Goal: Task Accomplishment & Management: Use online tool/utility

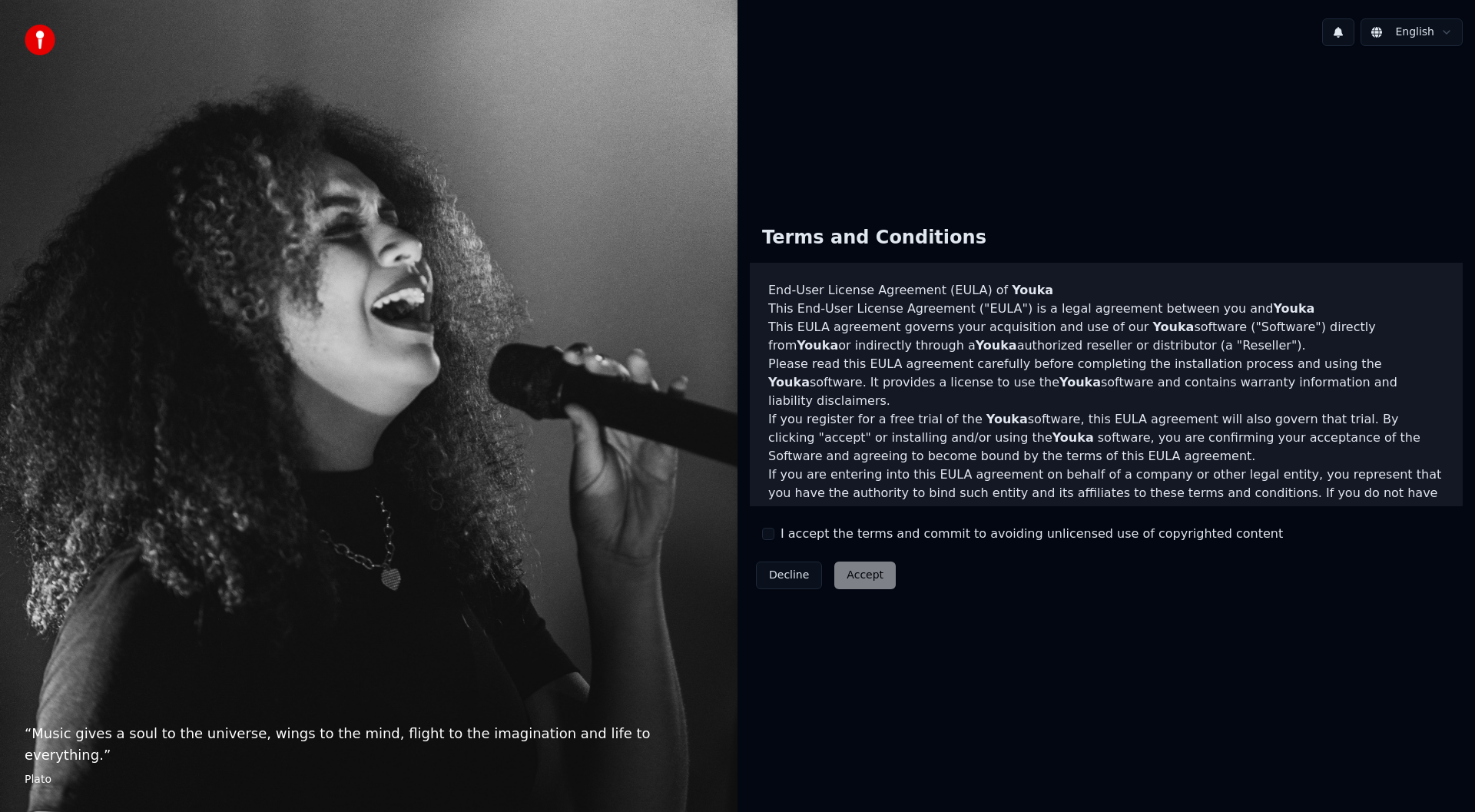
click at [769, 535] on button "I accept the terms and commit to avoiding unlicensed use of copyrighted content" at bounding box center [768, 534] width 13 height 13
click at [850, 572] on button "Accept" at bounding box center [865, 575] width 62 height 28
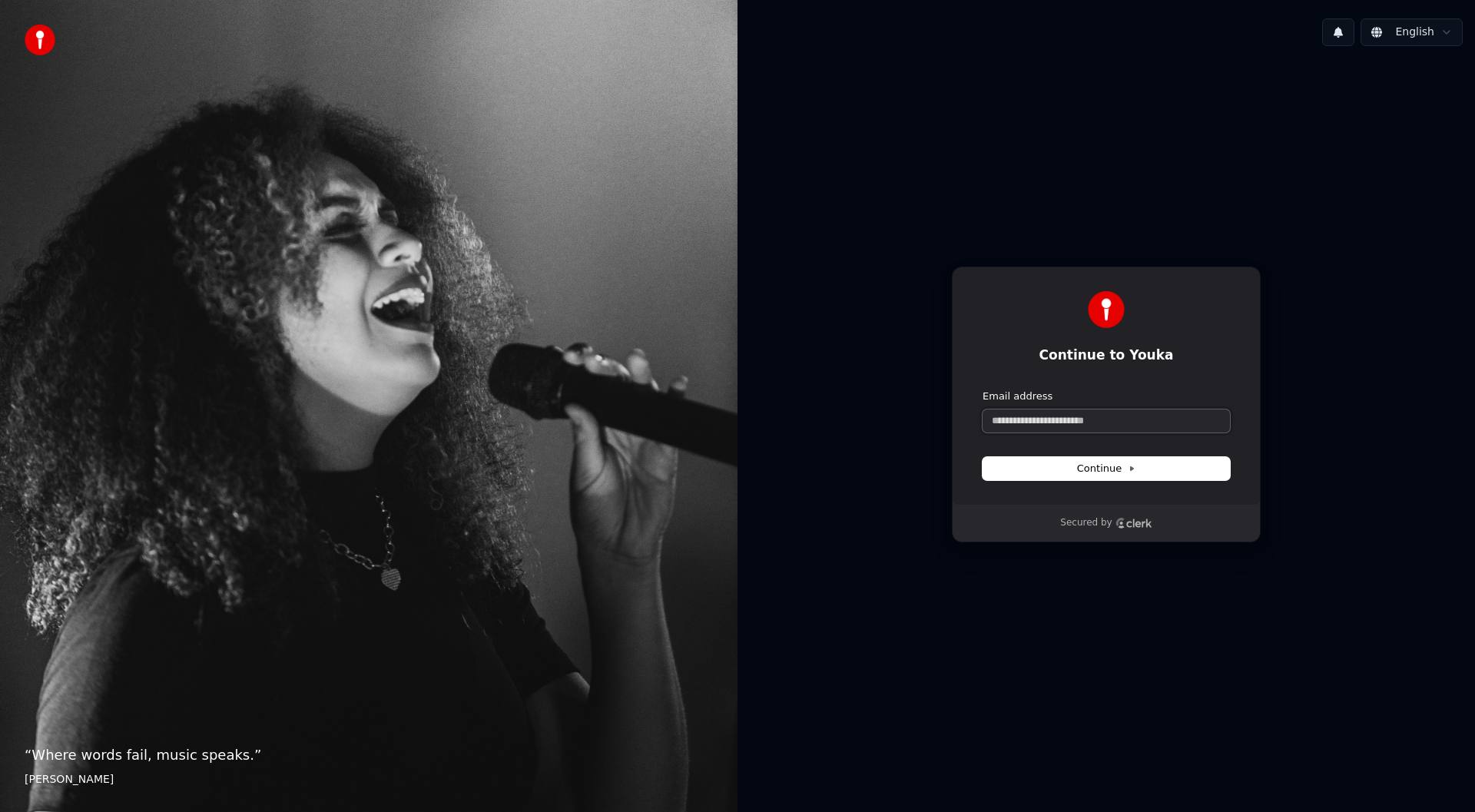
click at [1175, 414] on input "Email address" at bounding box center [1106, 421] width 247 height 23
click at [983, 389] on button "submit" at bounding box center [983, 389] width 0 height 0
type input "**********"
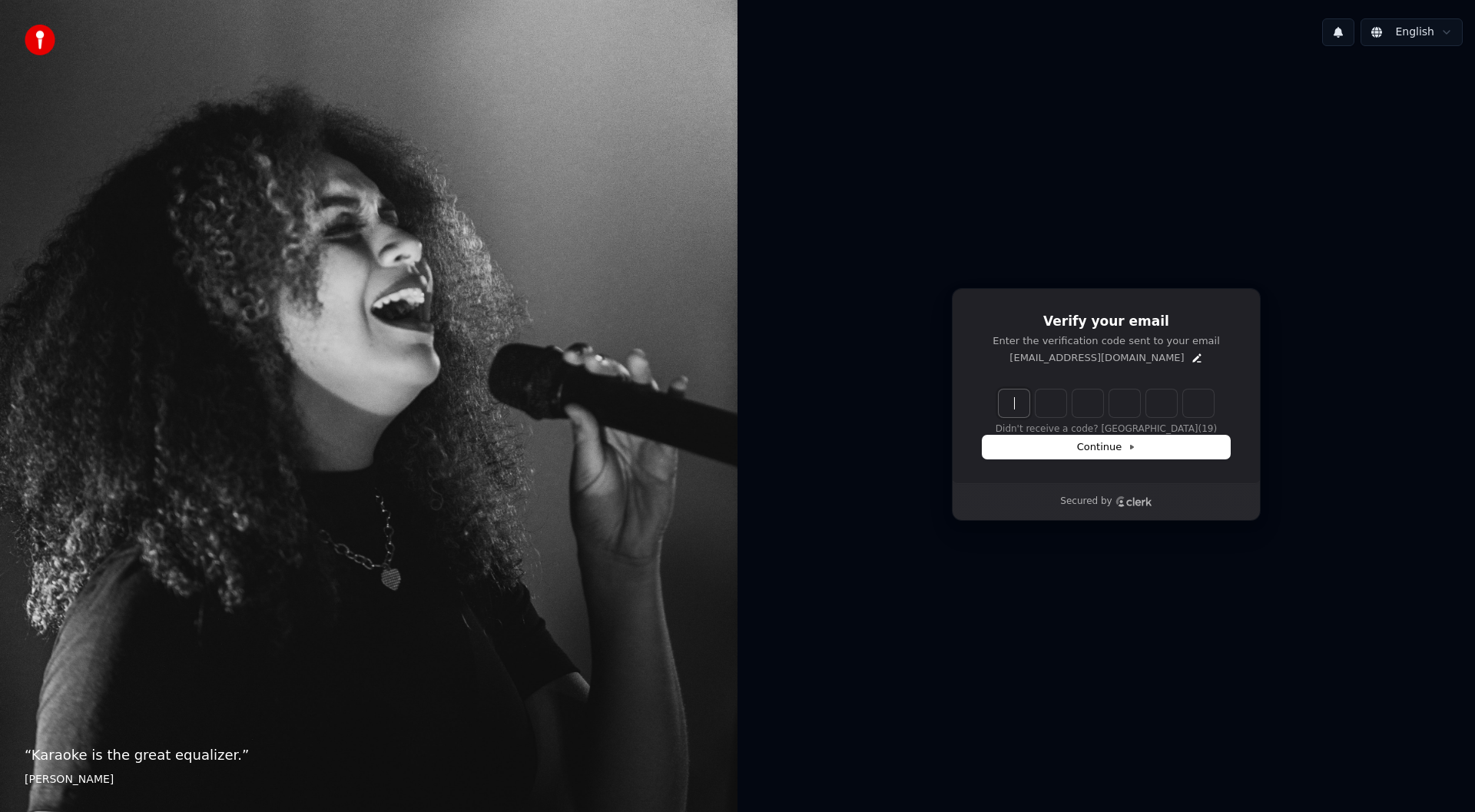
click at [1016, 409] on input "Enter verification code" at bounding box center [1121, 403] width 246 height 28
type input "******"
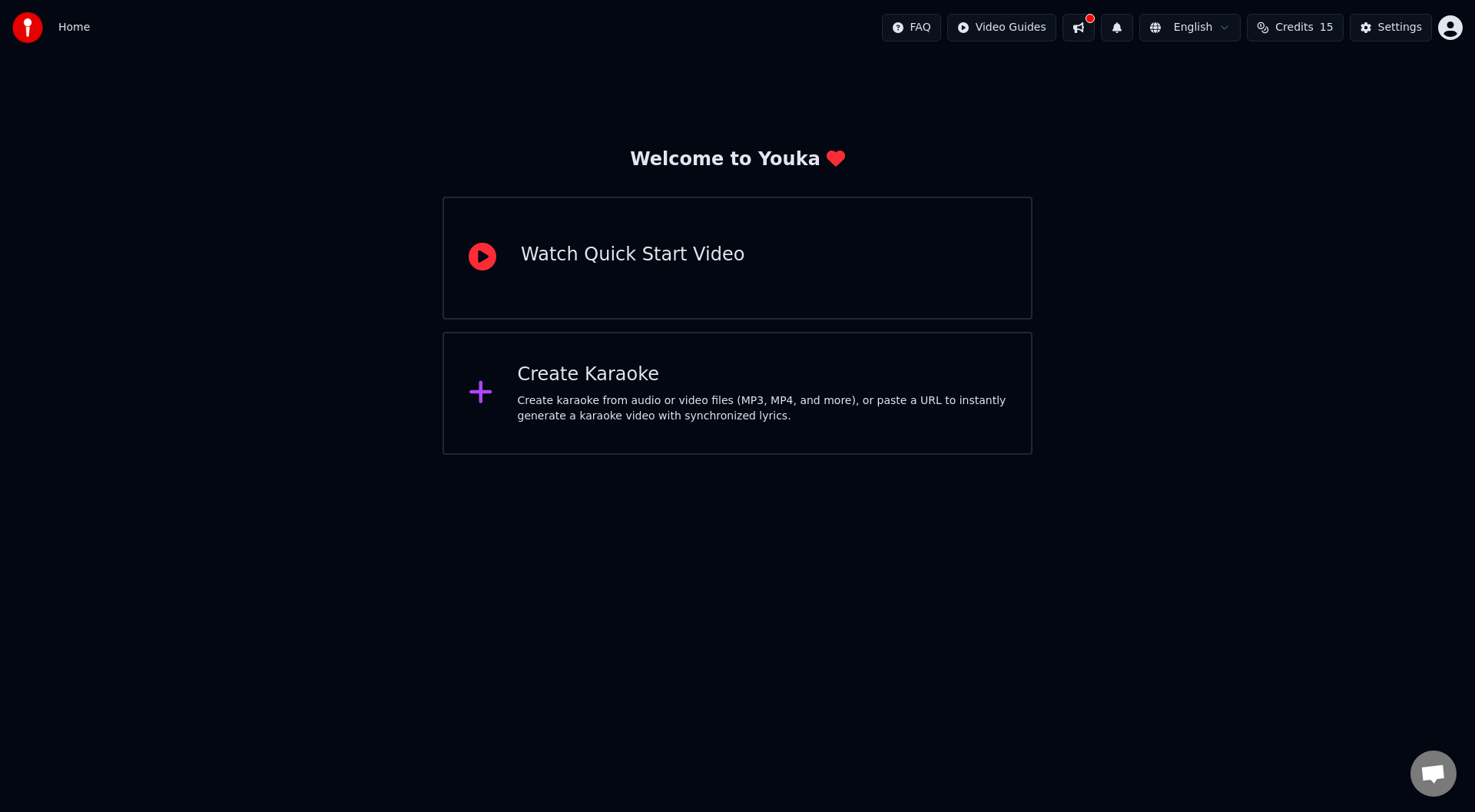
click at [815, 414] on div "Create karaoke from audio or video files (MP3, MP4, and more), or paste a URL t…" at bounding box center [763, 408] width 490 height 30
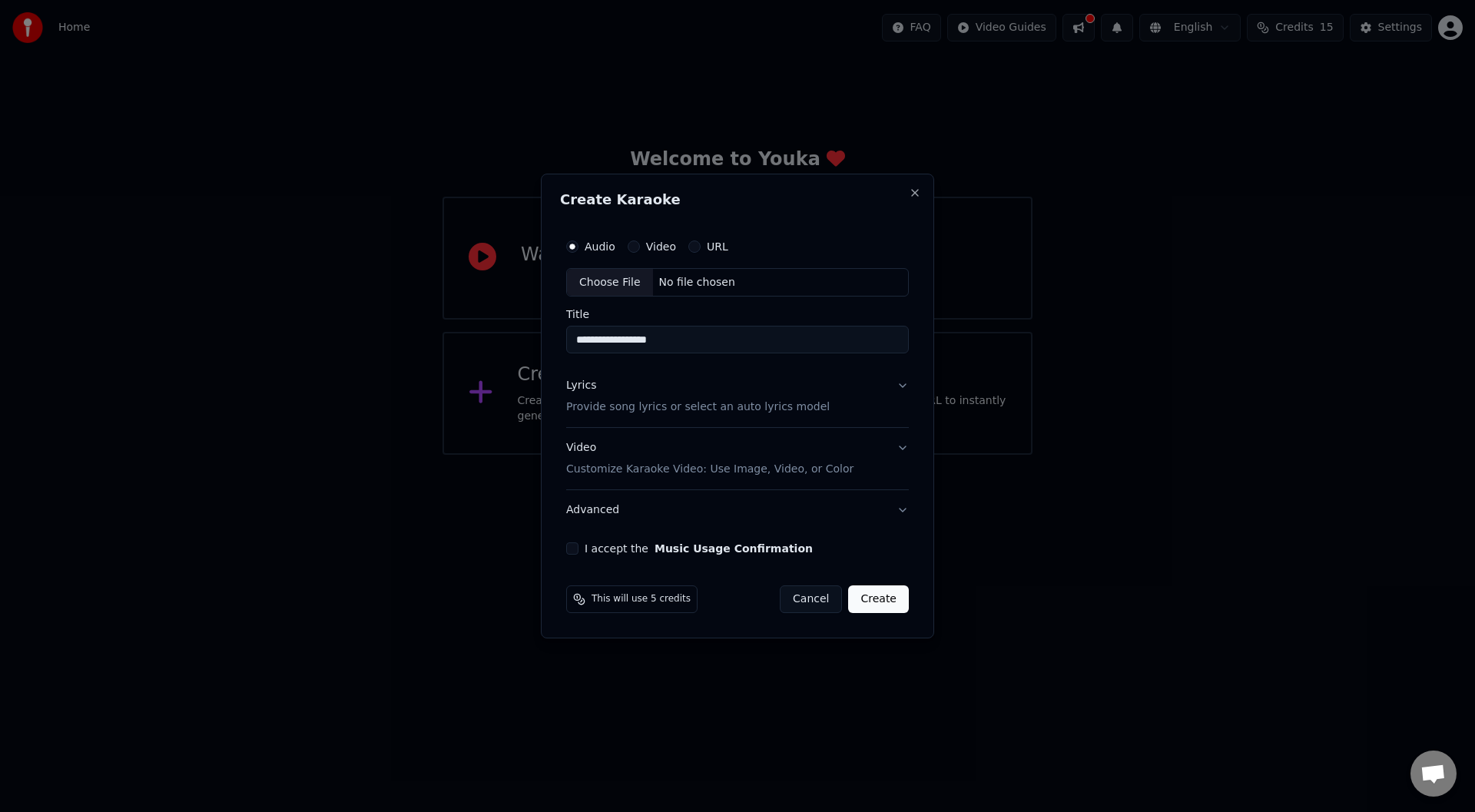
type input "**********"
click at [720, 246] on label "URL" at bounding box center [717, 247] width 21 height 11
click at [700, 246] on button "URL" at bounding box center [695, 247] width 13 height 13
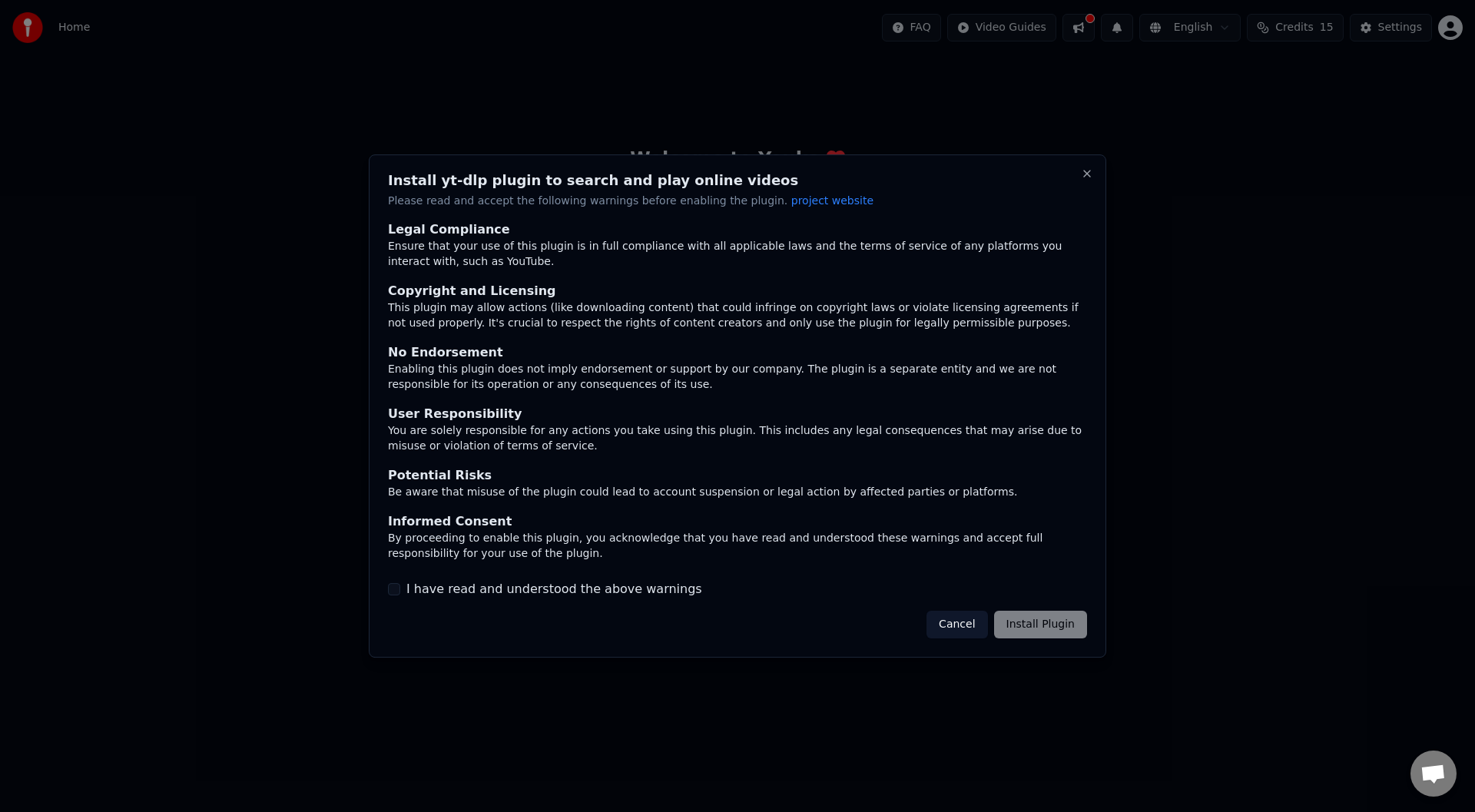
click at [398, 589] on button "I have read and understood the above warnings" at bounding box center [394, 590] width 13 height 13
click at [1043, 635] on button "Install Plugin" at bounding box center [1041, 624] width 93 height 28
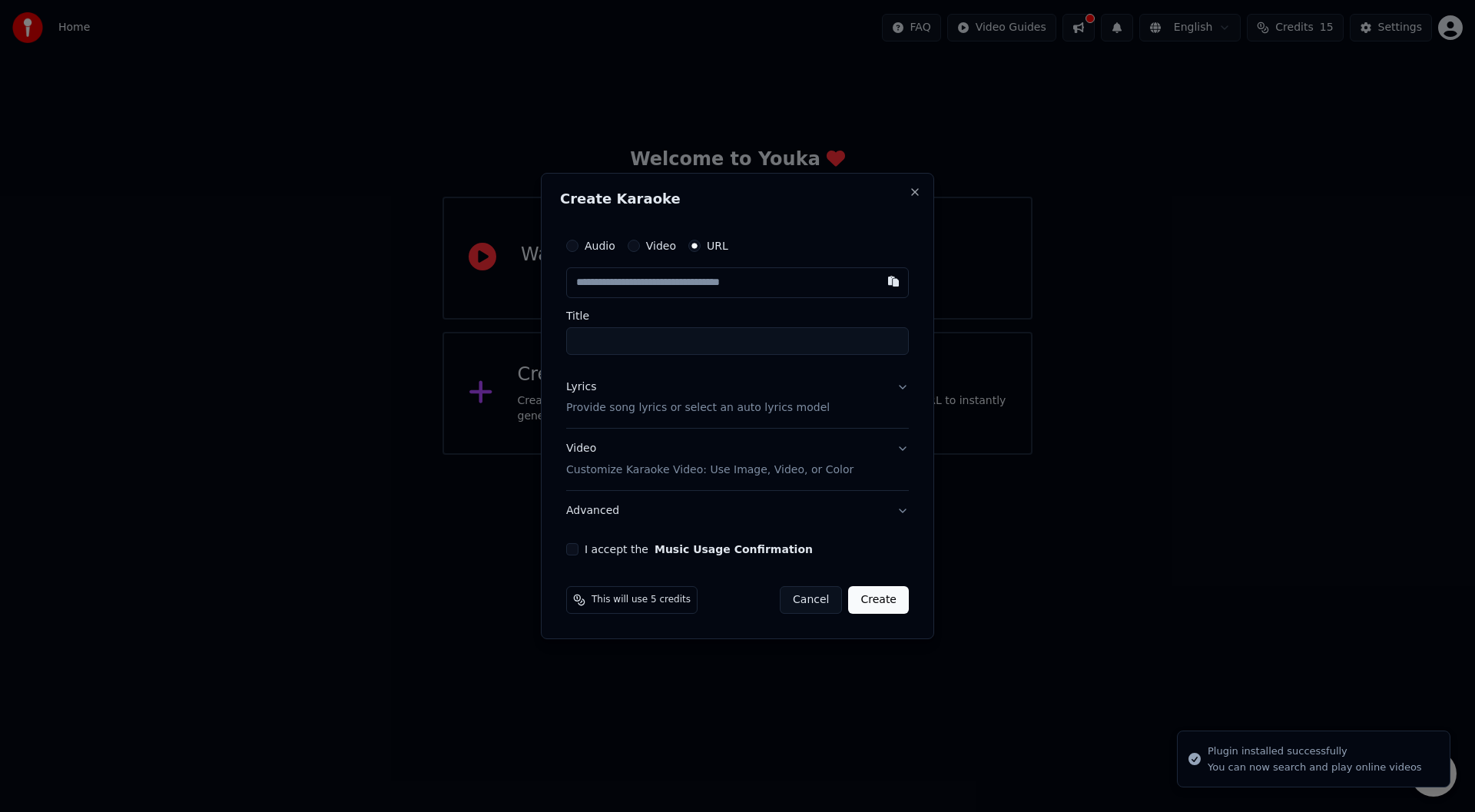
click at [596, 250] on label "Audio" at bounding box center [599, 246] width 30 height 11
click at [579, 250] on button "Audio" at bounding box center [573, 246] width 13 height 13
click at [615, 287] on div "Choose File" at bounding box center [610, 282] width 86 height 28
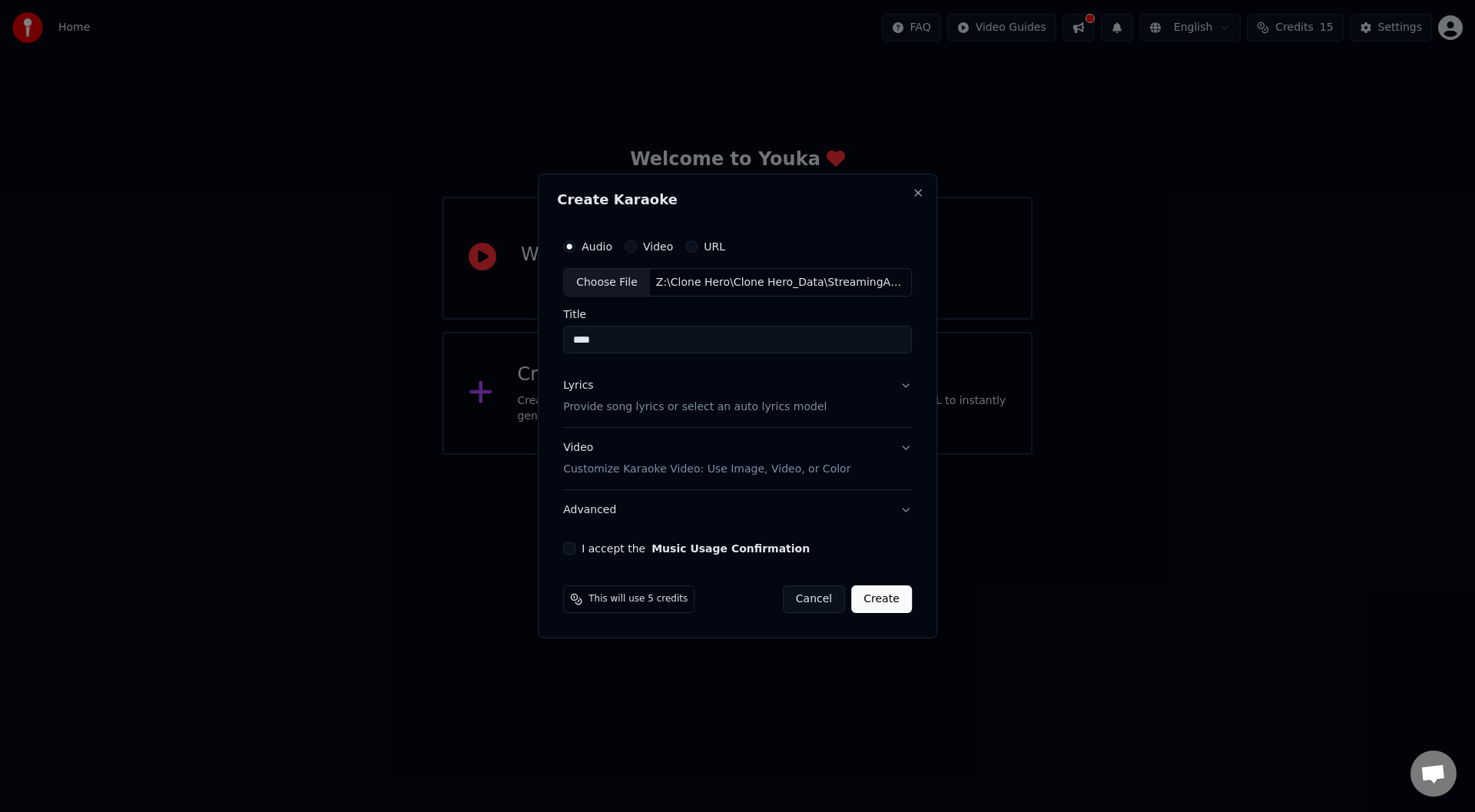
drag, startPoint x: 647, startPoint y: 330, endPoint x: 524, endPoint y: 335, distance: 123.1
click at [524, 335] on body "Home FAQ Video Guides English Credits 15 Settings Welcome to Youka Watch Quick …" at bounding box center [737, 227] width 1475 height 455
type input "**********"
click at [824, 414] on button "Lyrics Provide song lyrics or select an auto lyrics model" at bounding box center [737, 397] width 348 height 62
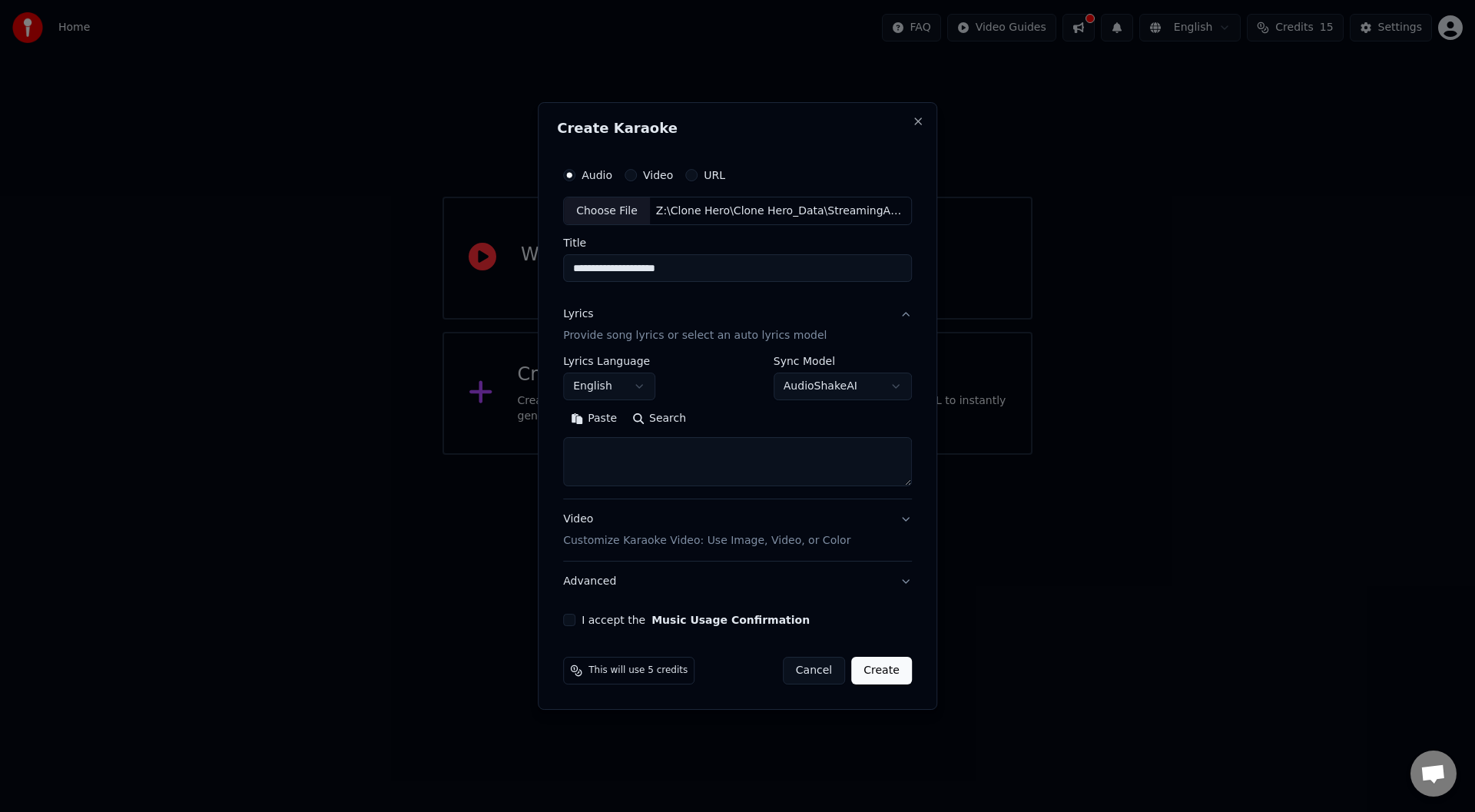
click at [879, 387] on body "**********" at bounding box center [737, 227] width 1475 height 455
click at [815, 420] on div "Manual Lyrics" at bounding box center [855, 419] width 162 height 21
click at [717, 460] on textarea at bounding box center [737, 462] width 348 height 49
paste textarea "**********"
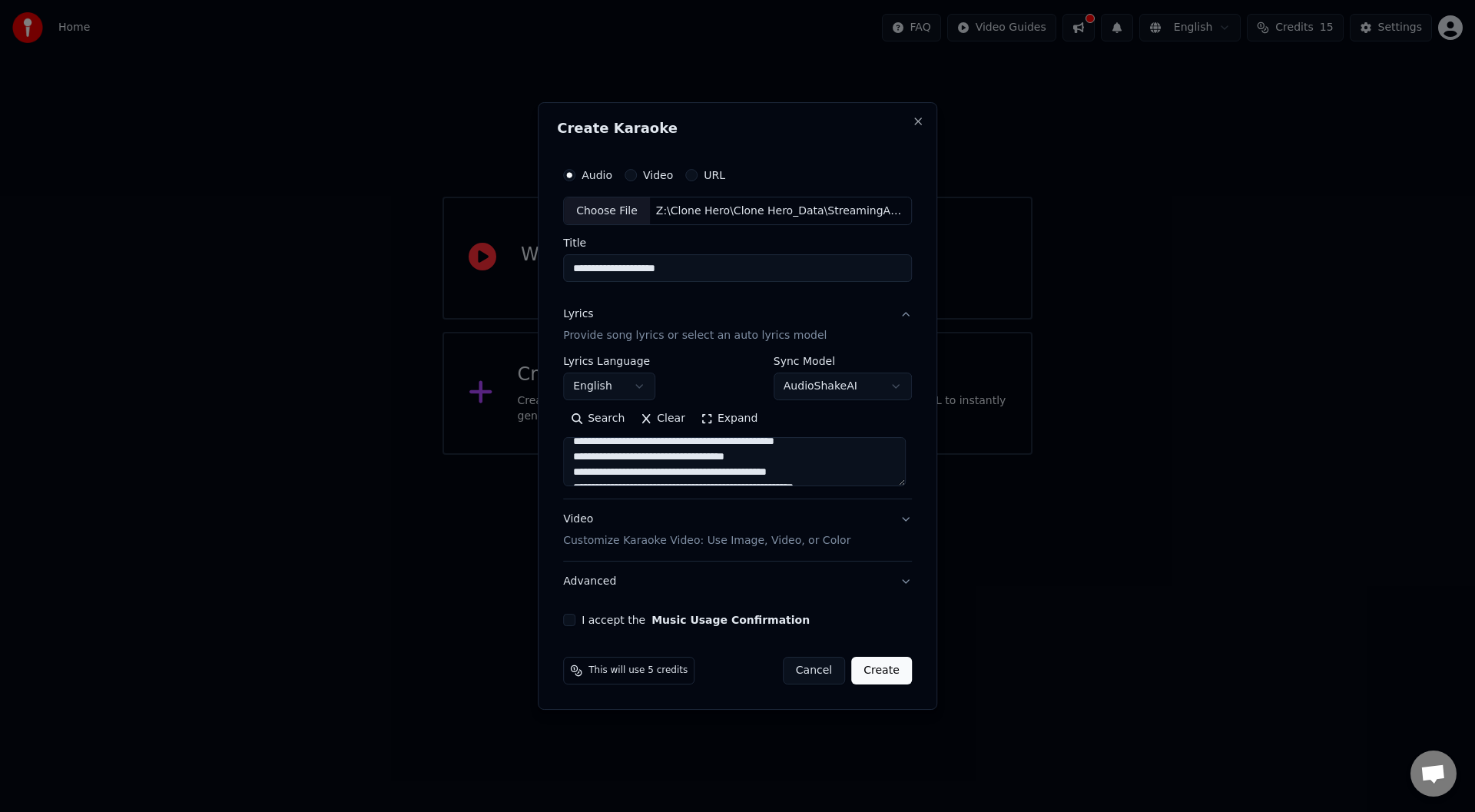
click at [848, 473] on textarea at bounding box center [734, 462] width 343 height 49
drag, startPoint x: 848, startPoint y: 473, endPoint x: 702, endPoint y: 473, distance: 146.0
click at [702, 473] on textarea at bounding box center [734, 462] width 343 height 49
click at [820, 463] on textarea at bounding box center [734, 462] width 343 height 49
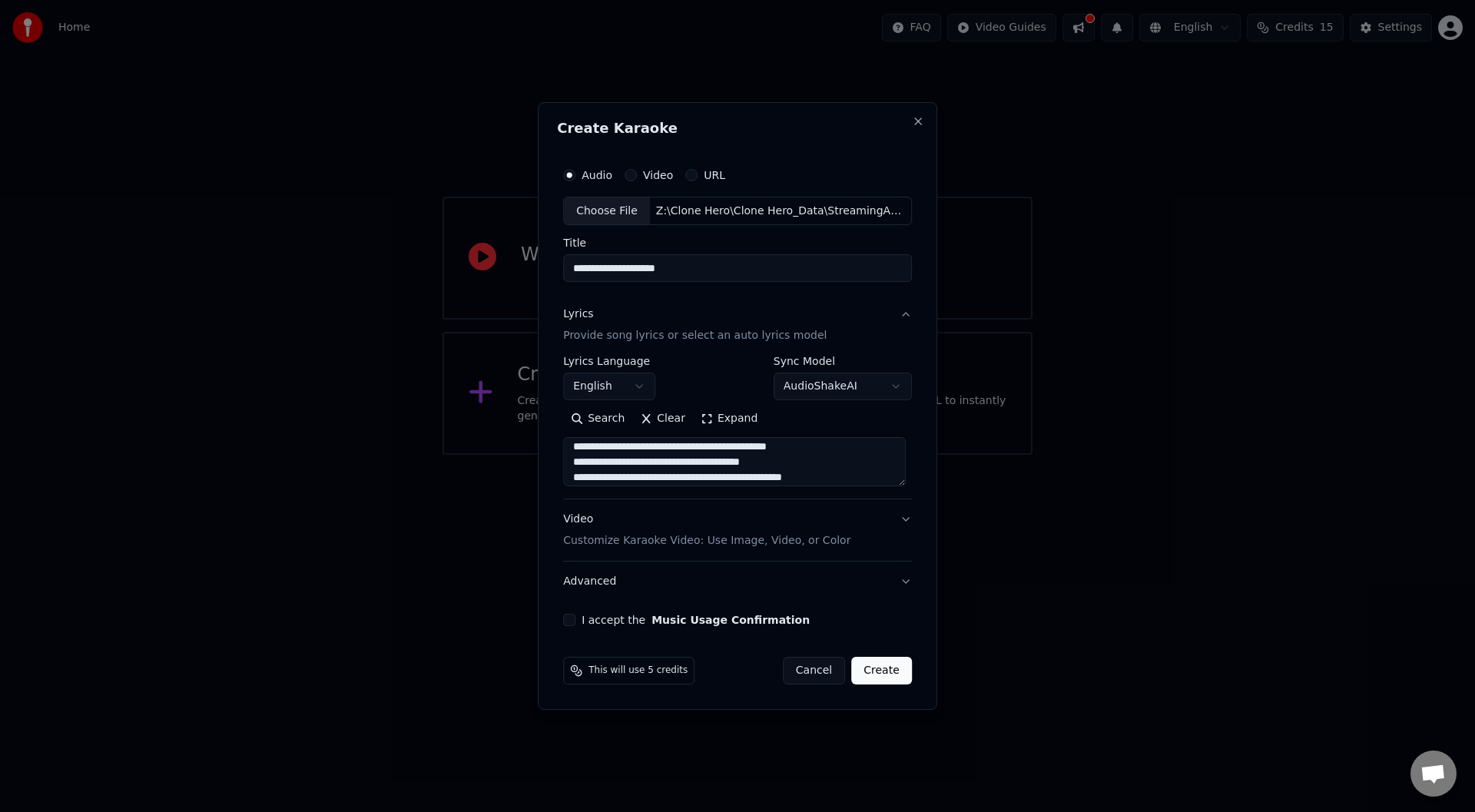
drag, startPoint x: 751, startPoint y: 444, endPoint x: 817, endPoint y: 448, distance: 66.1
click at [821, 441] on textarea at bounding box center [734, 462] width 343 height 49
click at [853, 453] on textarea at bounding box center [734, 462] width 343 height 49
click at [887, 443] on textarea at bounding box center [734, 462] width 343 height 49
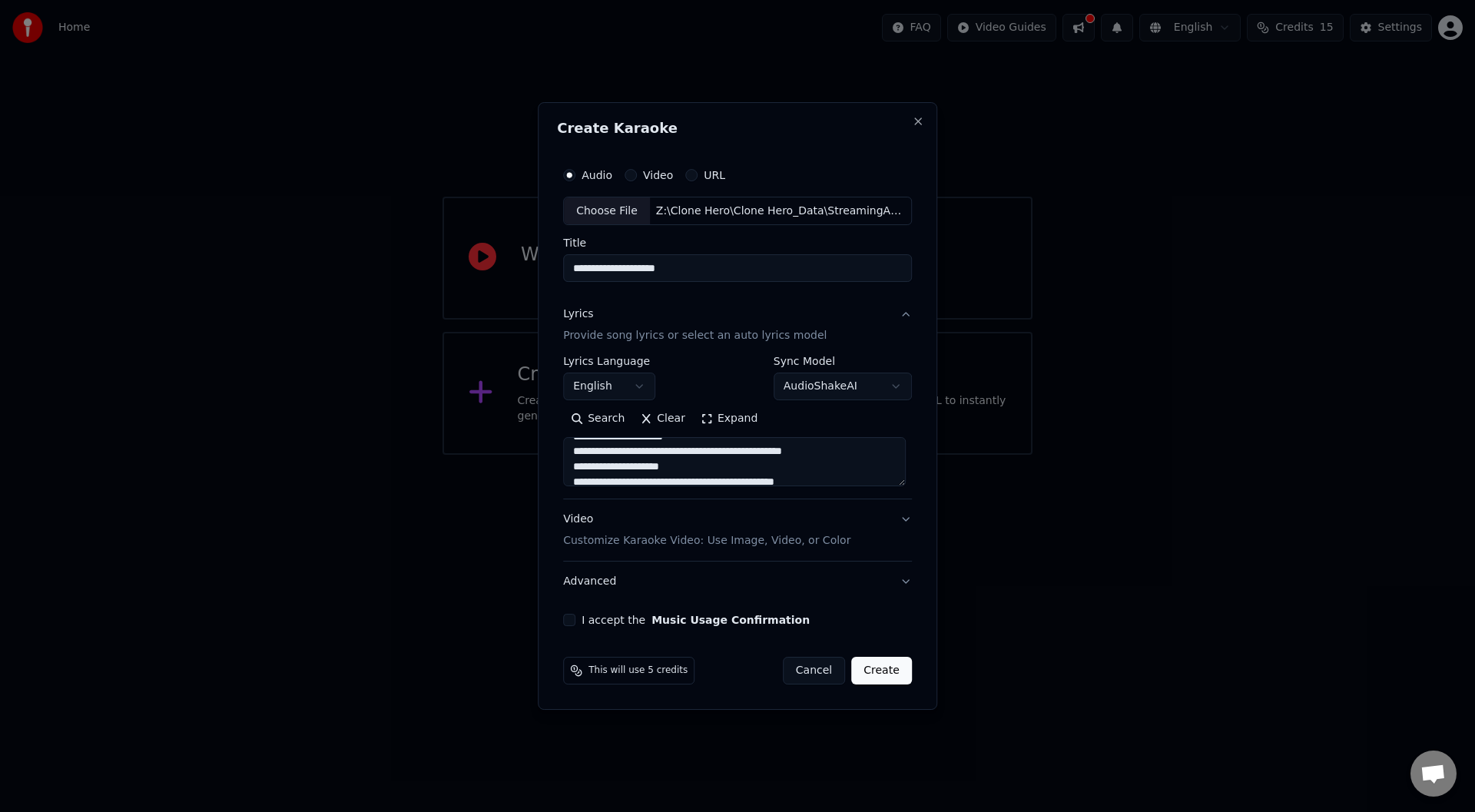
scroll to position [942, 0]
click at [887, 443] on textarea at bounding box center [734, 462] width 343 height 49
click at [857, 456] on textarea at bounding box center [734, 462] width 343 height 49
click at [857, 447] on textarea at bounding box center [734, 462] width 343 height 49
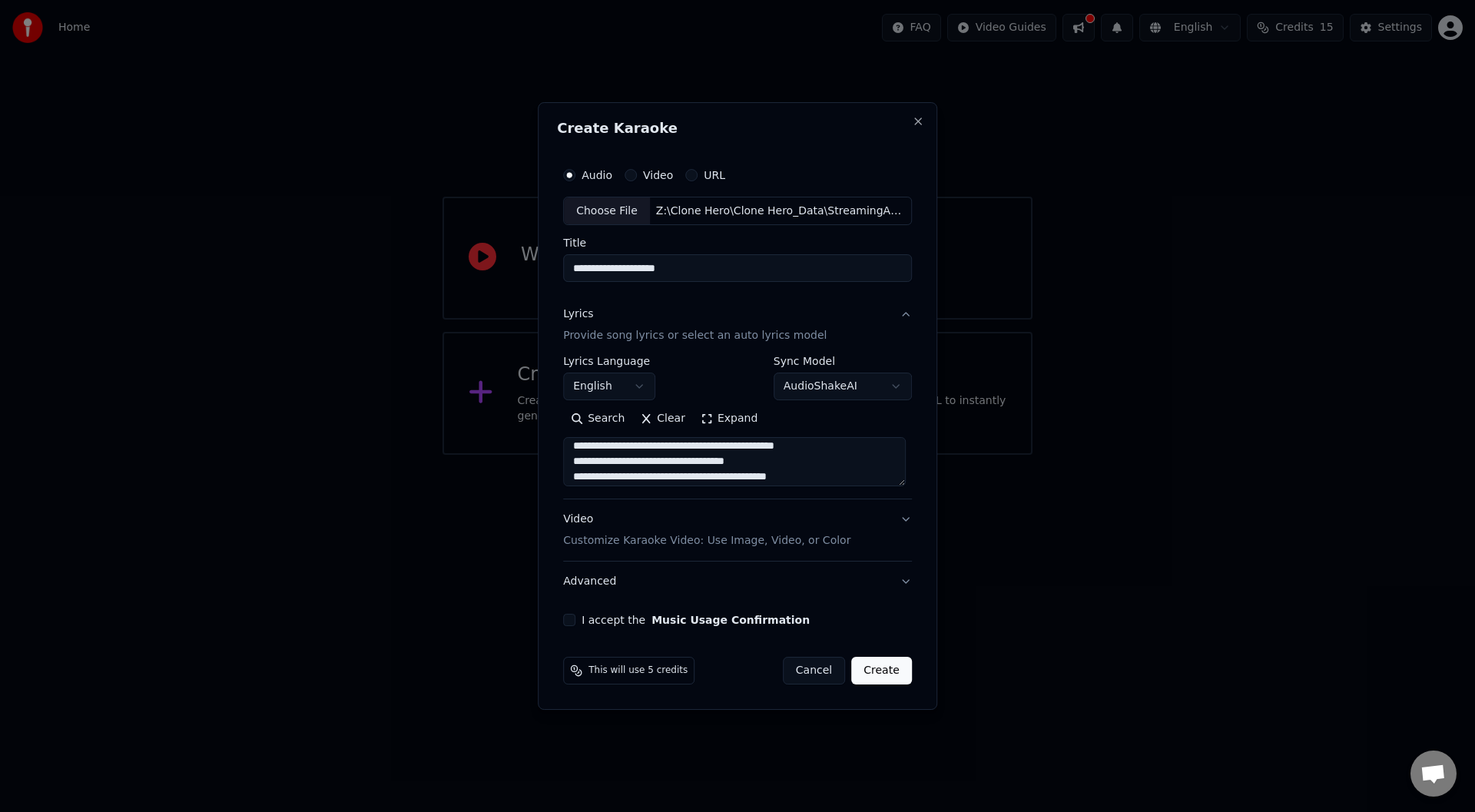
scroll to position [866, 0]
click at [853, 459] on textarea at bounding box center [734, 462] width 343 height 49
click at [844, 476] on textarea at bounding box center [734, 462] width 343 height 49
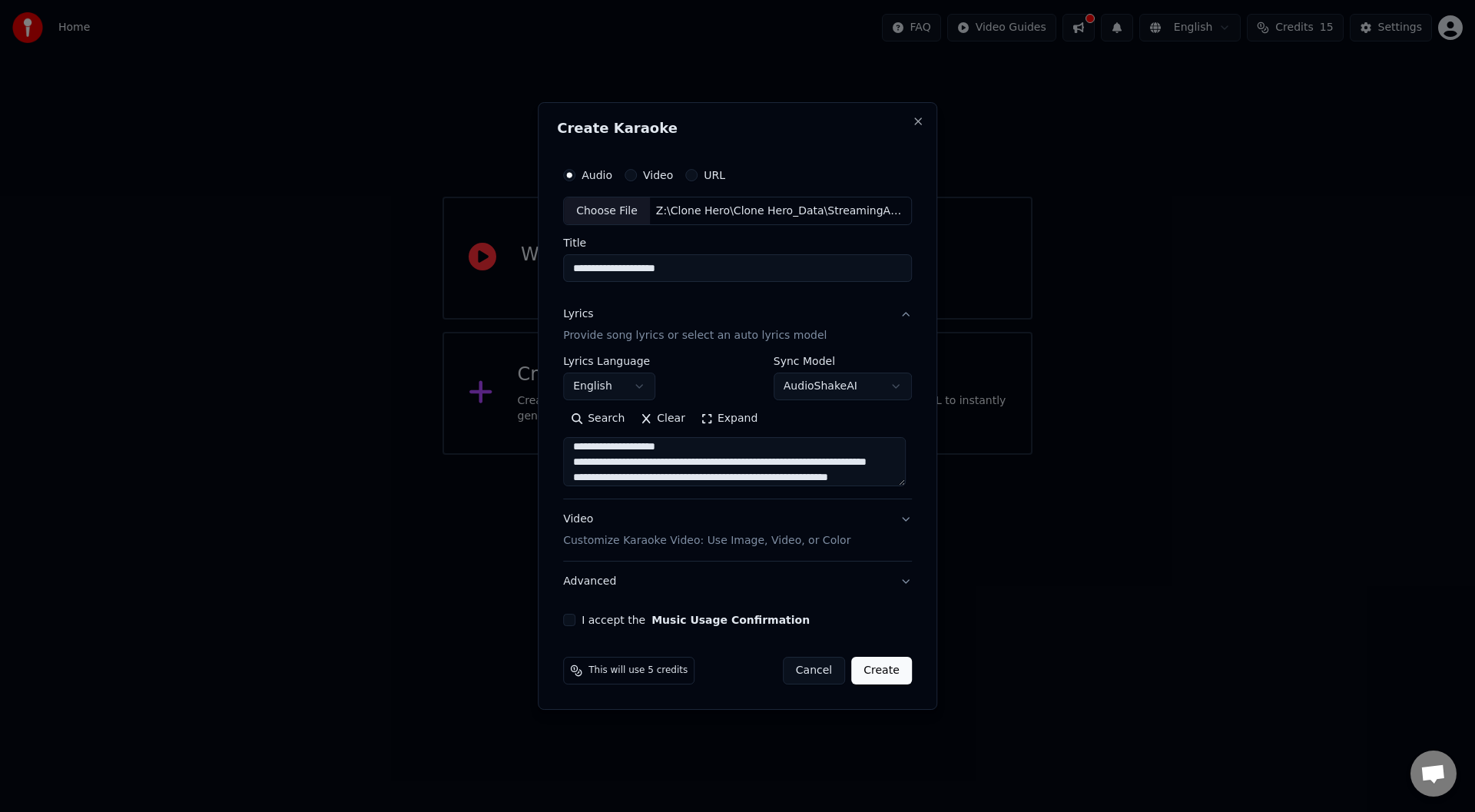
click at [843, 476] on textarea at bounding box center [734, 462] width 343 height 49
click at [884, 482] on textarea at bounding box center [734, 462] width 343 height 49
type textarea "**********"
click at [575, 615] on button "I accept the Music Usage Confirmation" at bounding box center [569, 620] width 13 height 13
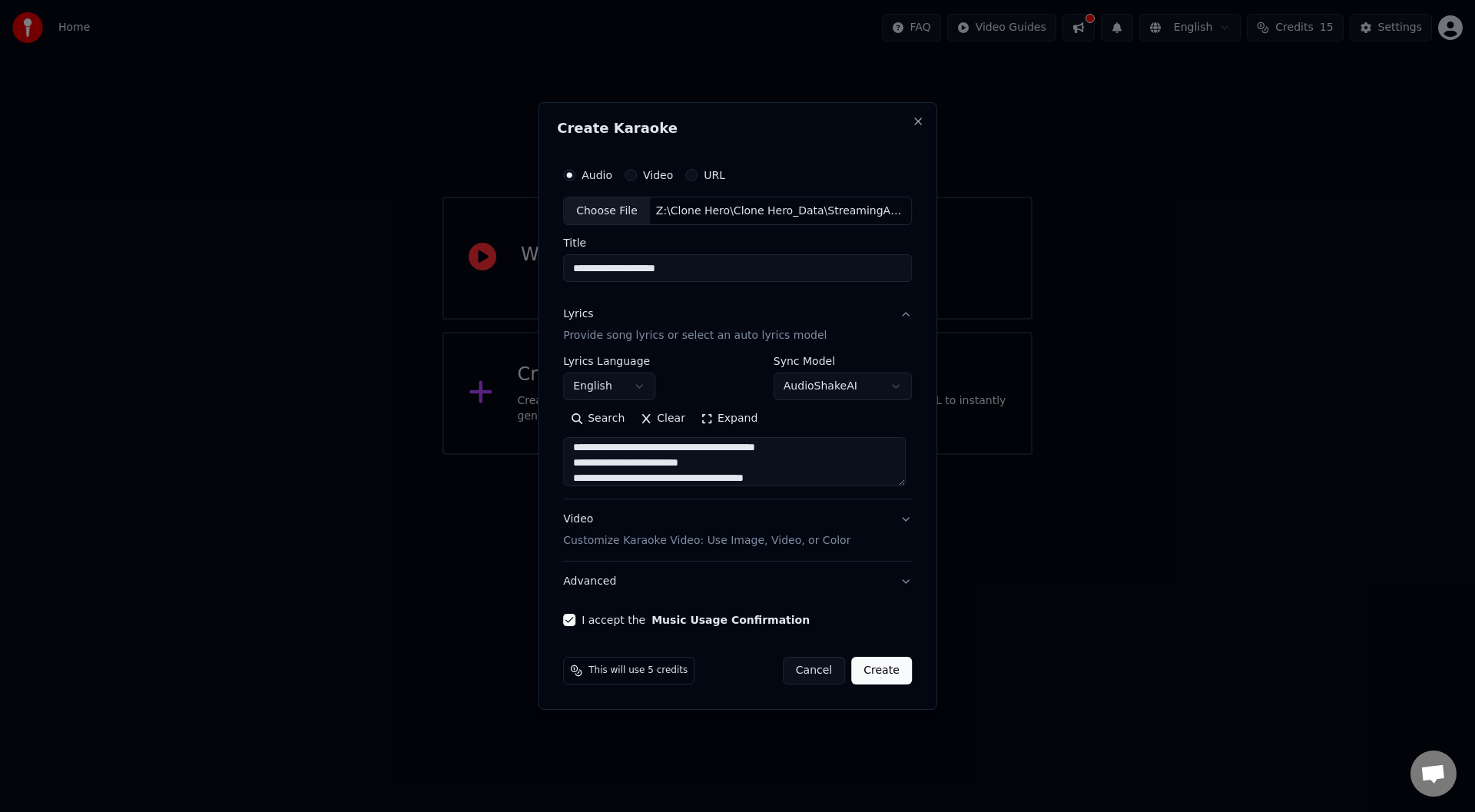
click at [901, 520] on button "Video Customize Karaoke Video: Use Image, Video, or Color" at bounding box center [737, 531] width 348 height 62
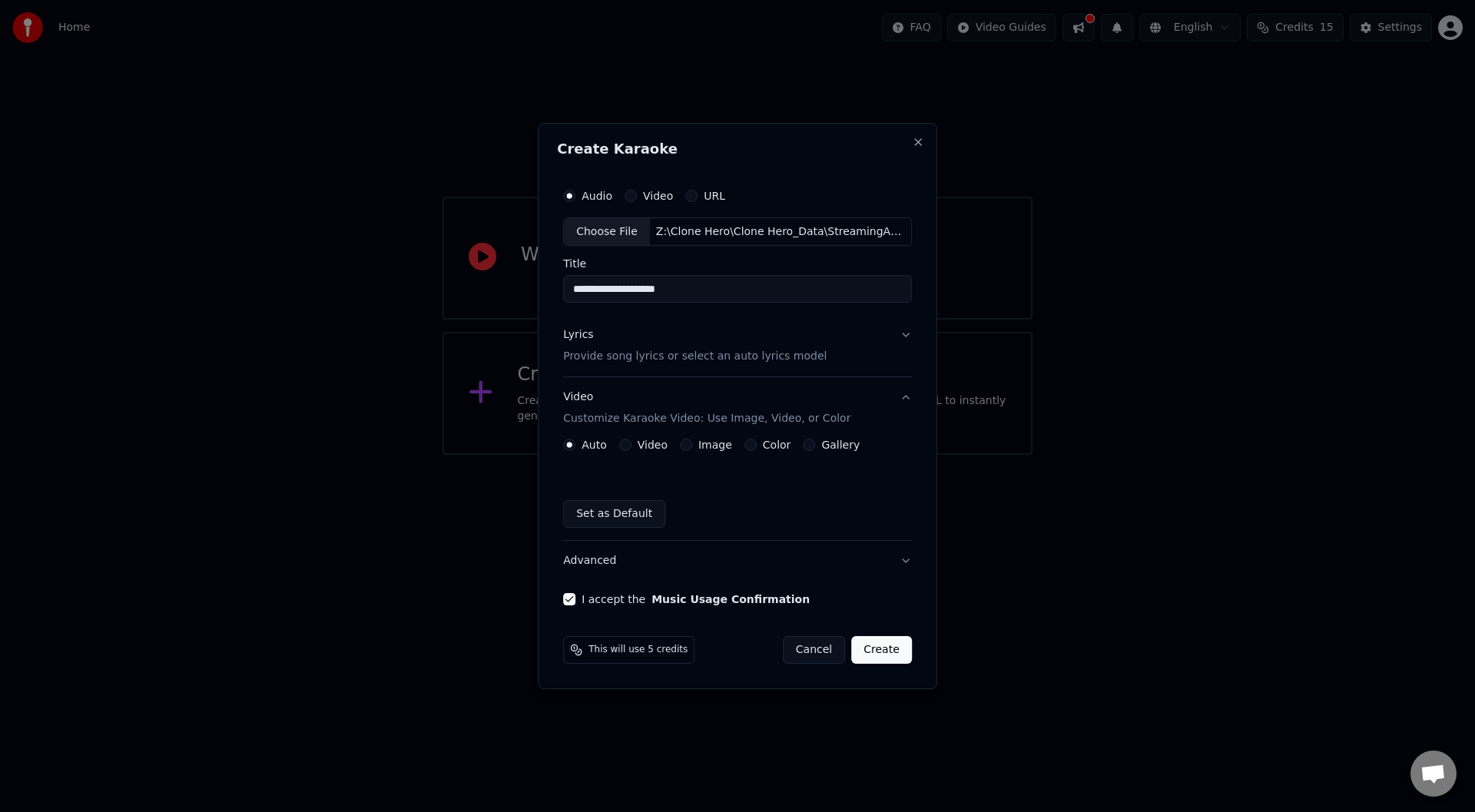
click at [885, 652] on button "Create" at bounding box center [882, 649] width 61 height 28
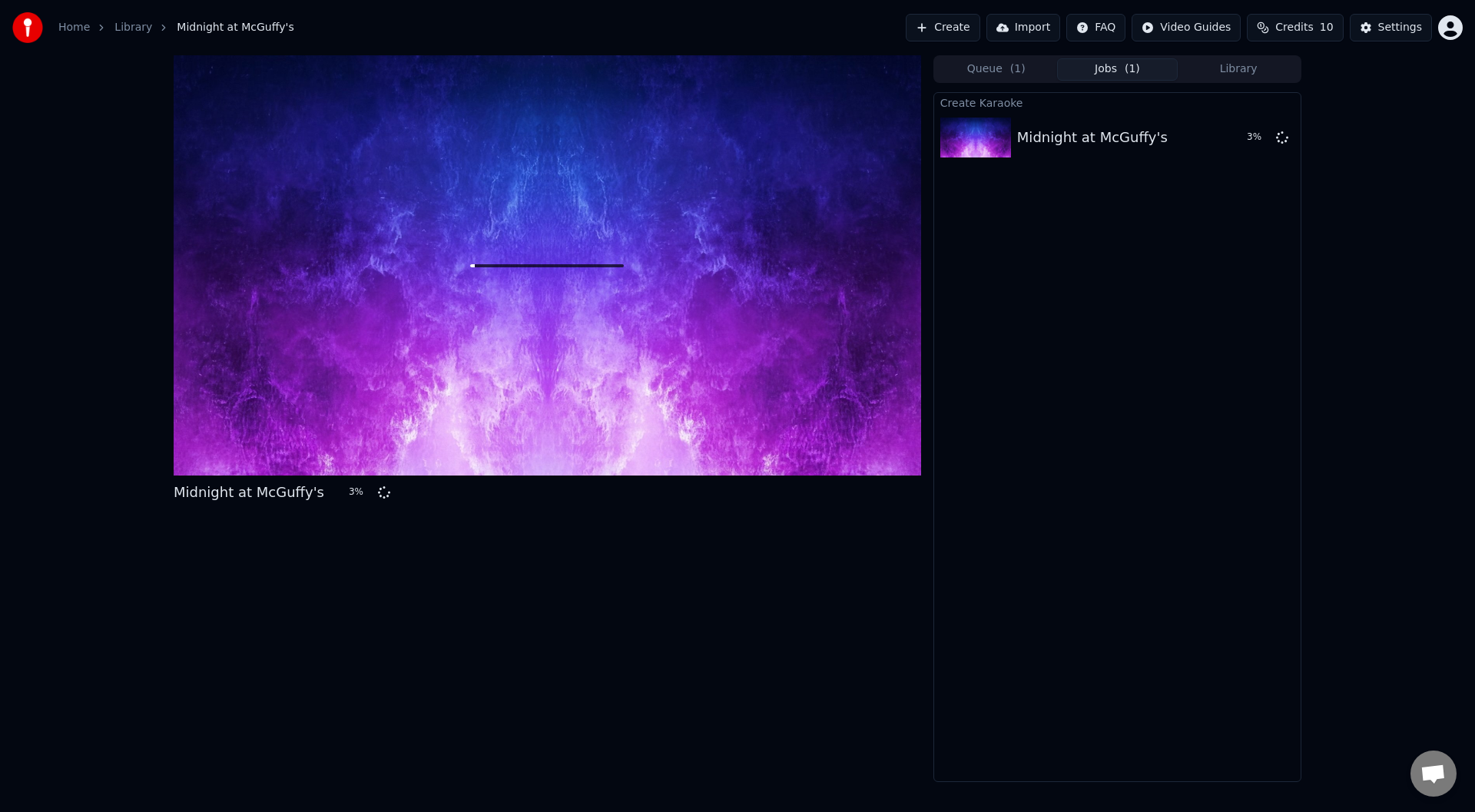
click at [1321, 36] on button "Credits 10" at bounding box center [1295, 27] width 96 height 28
click at [1292, 30] on span "Credits" at bounding box center [1295, 27] width 38 height 15
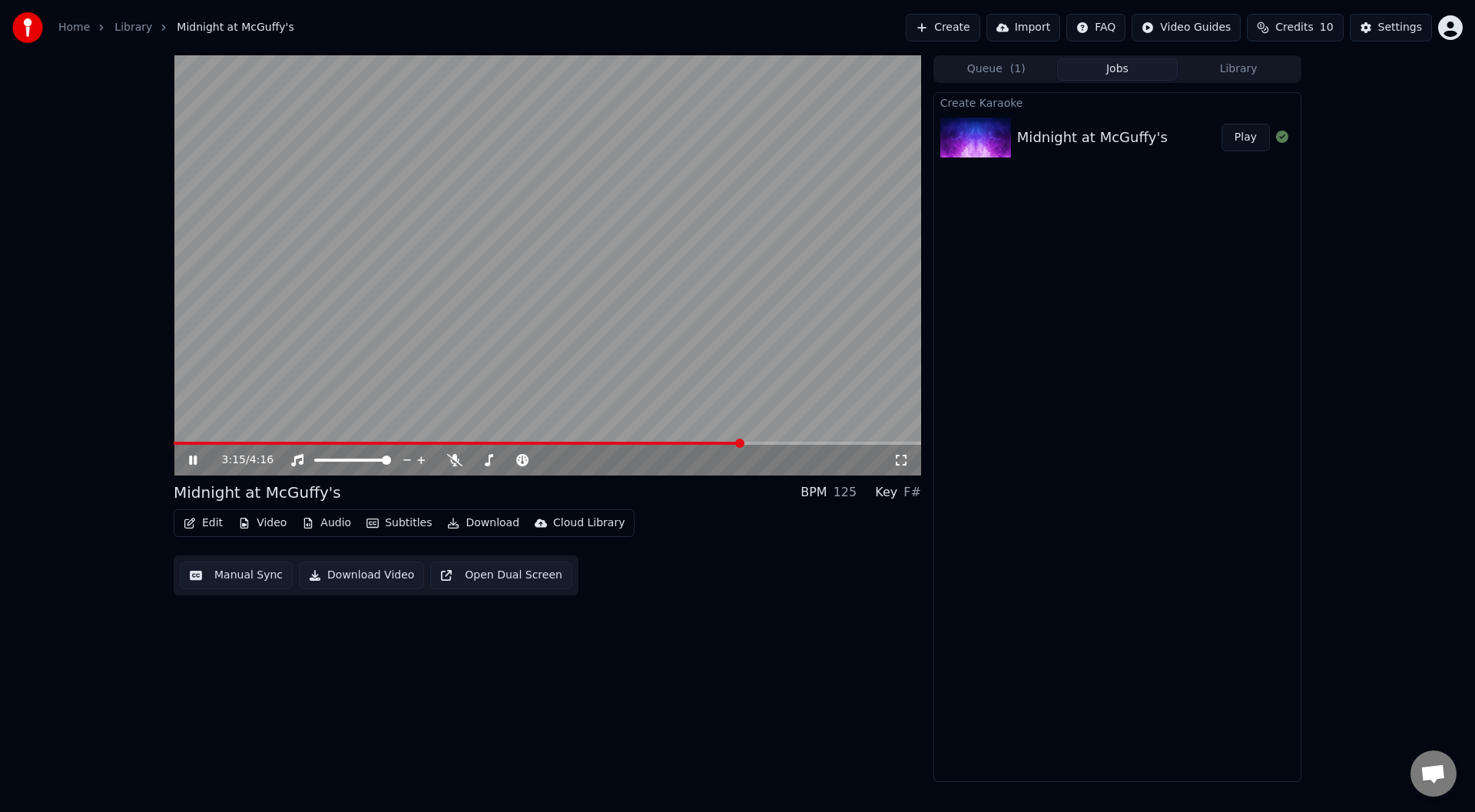
click at [718, 189] on video at bounding box center [547, 265] width 748 height 420
click at [454, 463] on icon at bounding box center [455, 460] width 15 height 13
click at [526, 279] on video at bounding box center [547, 265] width 748 height 420
click at [504, 453] on div at bounding box center [524, 460] width 123 height 15
click at [502, 463] on div at bounding box center [524, 460] width 123 height 15
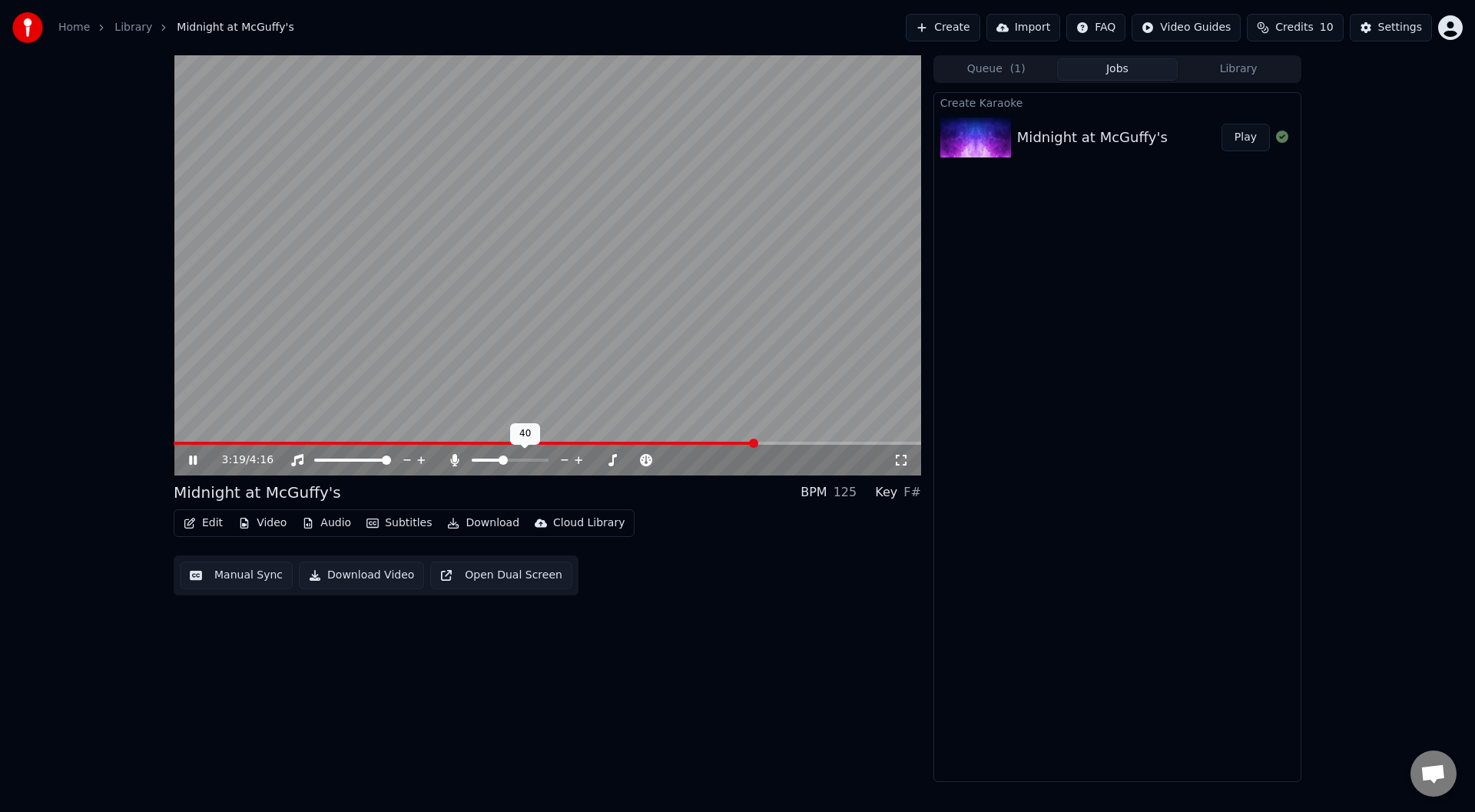
click at [502, 461] on span at bounding box center [487, 459] width 30 height 3
click at [494, 464] on span at bounding box center [495, 460] width 9 height 9
click at [502, 463] on span at bounding box center [503, 460] width 9 height 9
click at [457, 453] on span at bounding box center [455, 450] width 8 height 8
click at [453, 455] on icon at bounding box center [454, 460] width 8 height 13
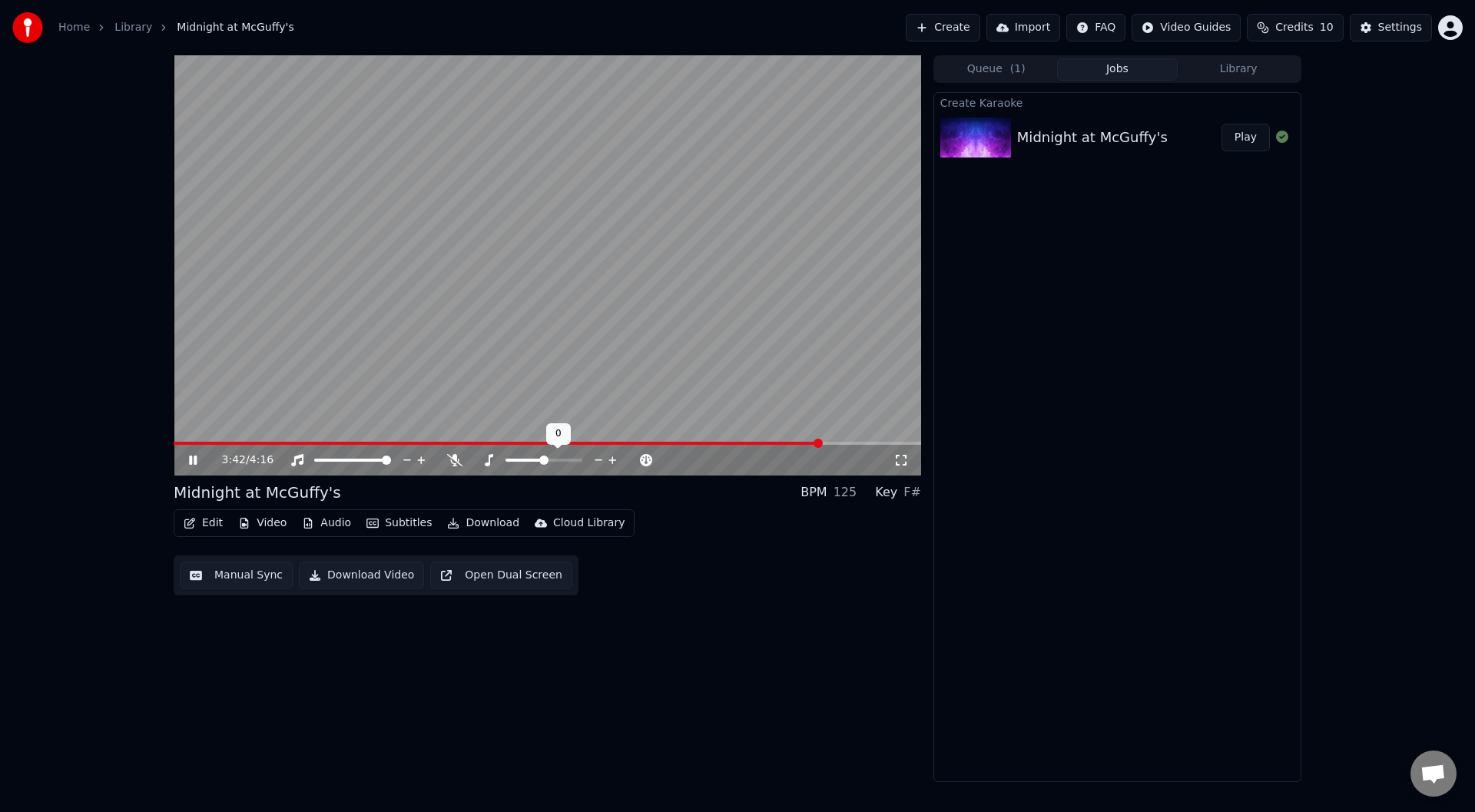
click at [601, 458] on icon at bounding box center [599, 460] width 14 height 15
click at [612, 457] on icon at bounding box center [612, 460] width 8 height 8
